Goal: Task Accomplishment & Management: Manage account settings

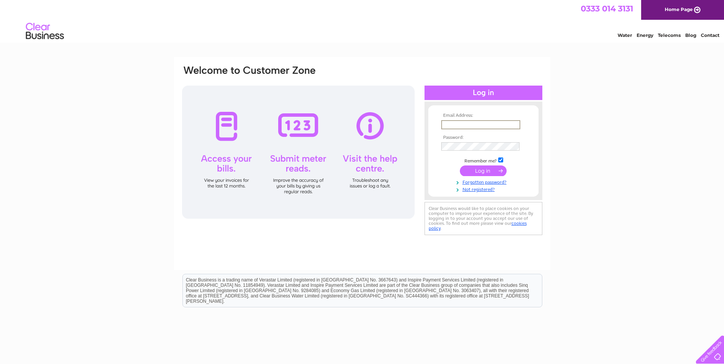
click at [454, 124] on input "text" at bounding box center [480, 124] width 79 height 9
type input "[EMAIL_ADDRESS][DOMAIN_NAME]"
click at [470, 167] on input "submit" at bounding box center [483, 170] width 47 height 11
click at [470, 188] on link "Forgotten password?" at bounding box center [484, 187] width 86 height 7
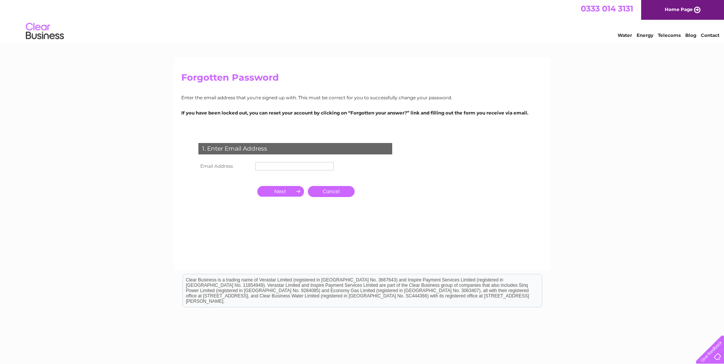
click at [270, 168] on input "text" at bounding box center [294, 166] width 78 height 8
type input "rncoupe@hotmail.co.uk"
click at [275, 190] on input "button" at bounding box center [280, 191] width 47 height 11
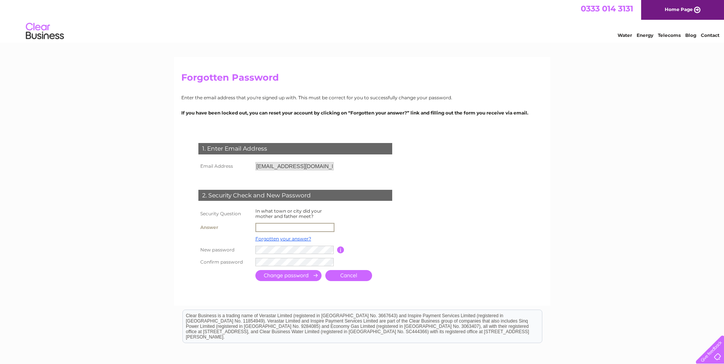
click at [272, 225] on input "text" at bounding box center [294, 227] width 79 height 9
type input "watford"
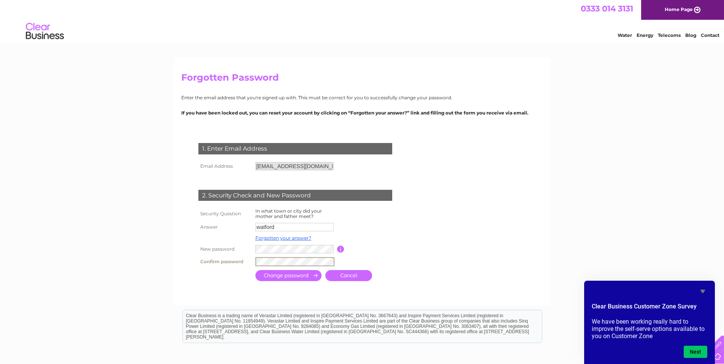
click at [276, 273] on input "submit" at bounding box center [288, 275] width 66 height 11
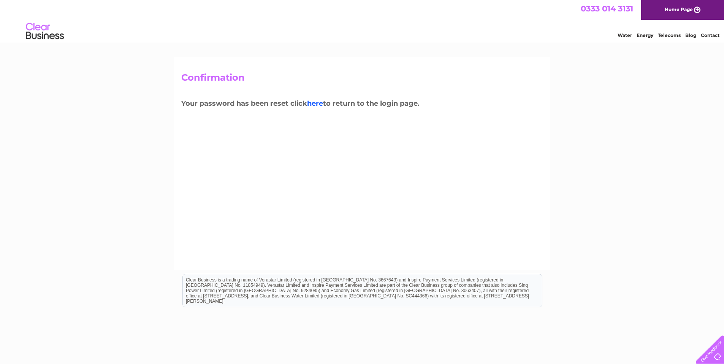
click at [312, 103] on link "here" at bounding box center [315, 103] width 16 height 8
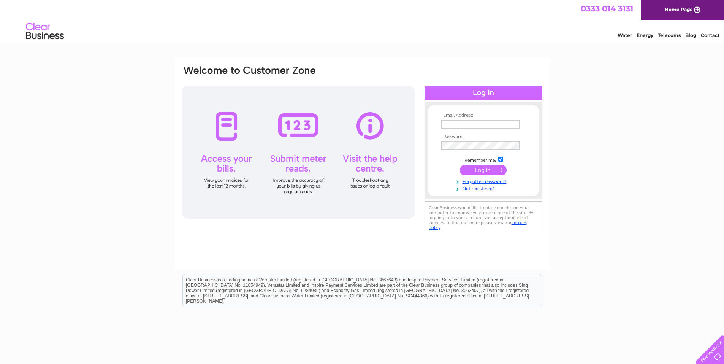
type input "[EMAIL_ADDRESS][DOMAIN_NAME]"
click at [488, 170] on input "submit" at bounding box center [483, 169] width 47 height 11
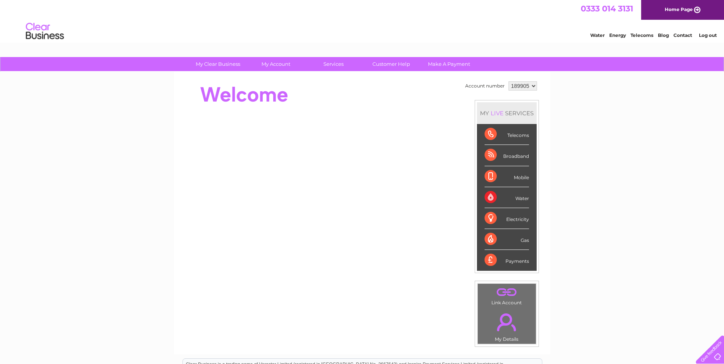
click at [117, 184] on div "My Clear Business Login Details My Details My Preferences Link Account My Accou…" at bounding box center [362, 270] width 724 height 427
click at [509, 136] on div "Telecoms" at bounding box center [506, 134] width 44 height 21
click at [490, 134] on div "Telecoms" at bounding box center [506, 134] width 44 height 21
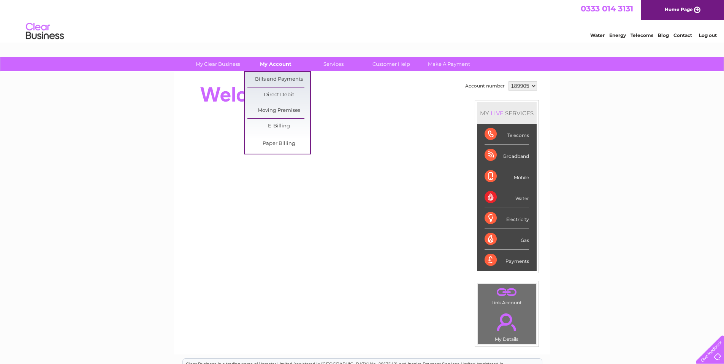
click at [271, 61] on link "My Account" at bounding box center [275, 64] width 63 height 14
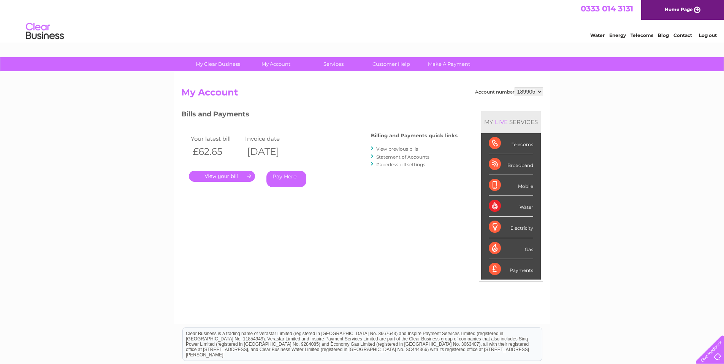
click at [207, 174] on link "." at bounding box center [222, 176] width 66 height 11
